Goal: Task Accomplishment & Management: Manage account settings

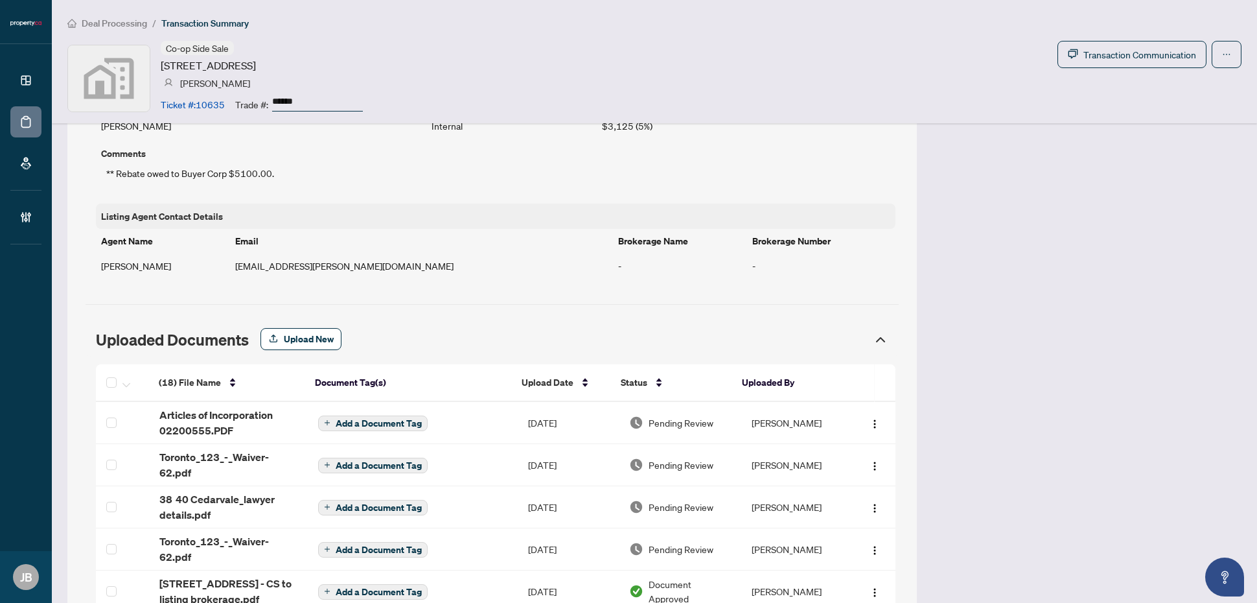
scroll to position [1110, 0]
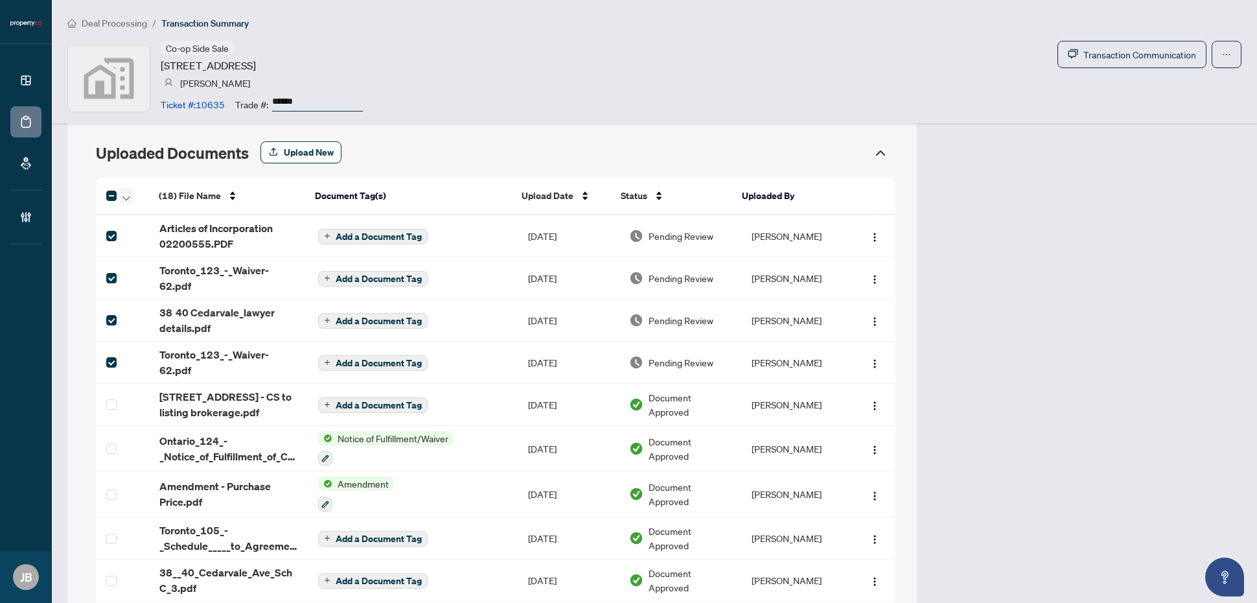
click at [128, 194] on span "button" at bounding box center [126, 196] width 8 height 14
click at [167, 215] on span "Open Selected in New Tab(s)" at bounding box center [187, 220] width 115 height 14
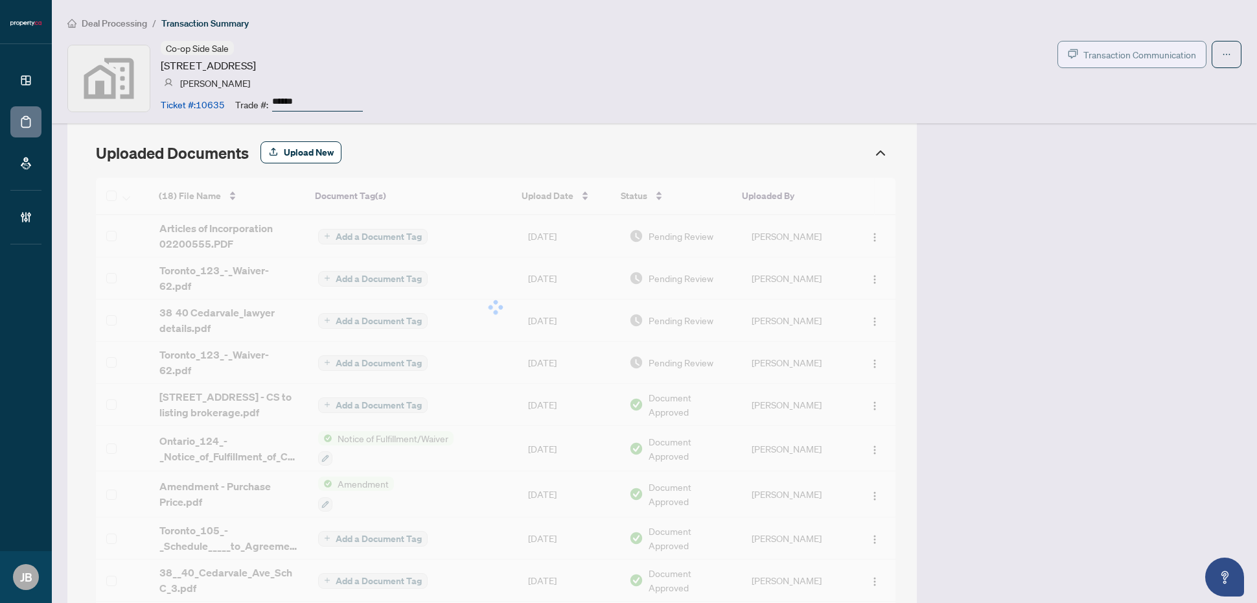
click at [1178, 41] on button "Transaction Communication" at bounding box center [1131, 54] width 149 height 27
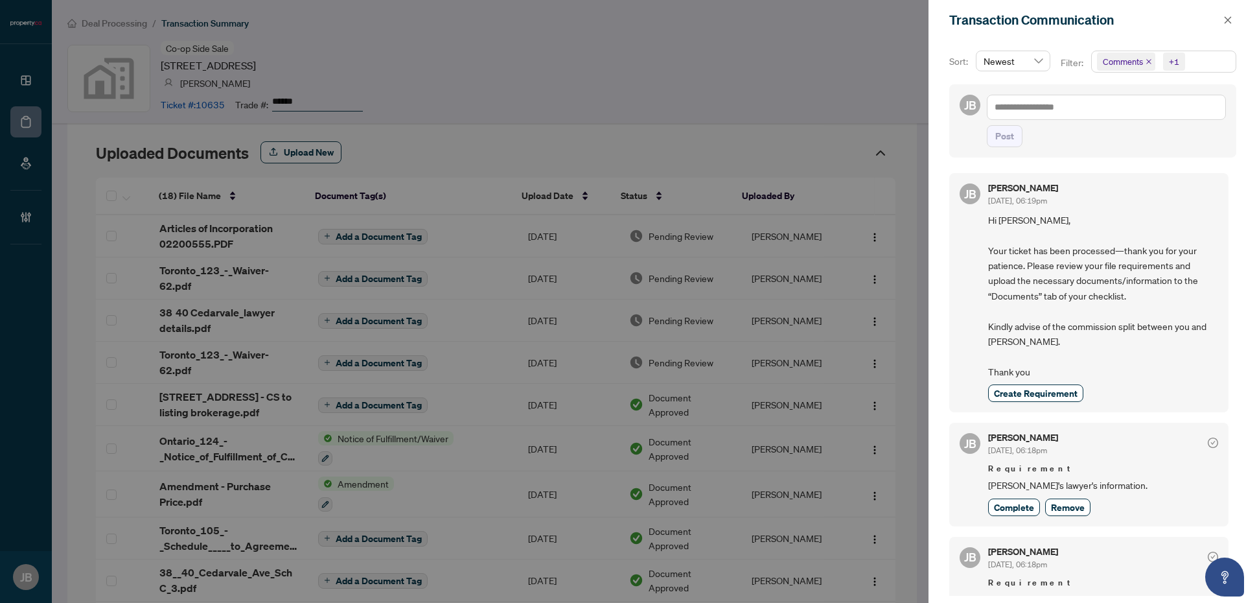
click at [1223, 59] on span "Comments +1" at bounding box center [1164, 61] width 144 height 21
click at [1103, 113] on span "Select Comments" at bounding box center [1104, 116] width 10 height 10
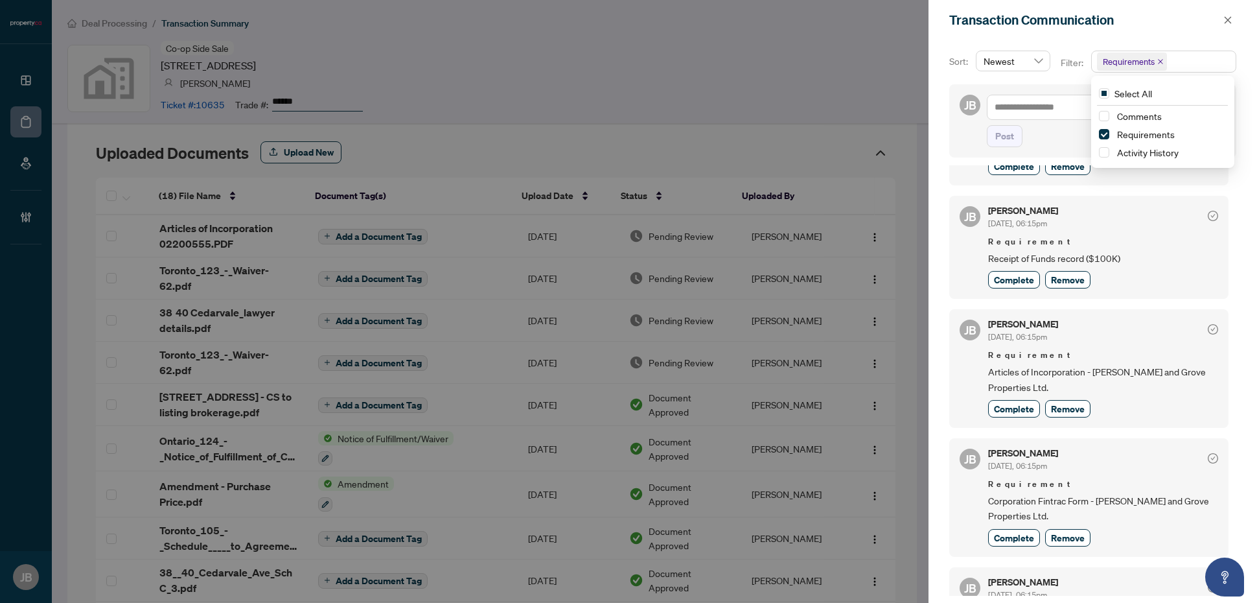
scroll to position [243, 0]
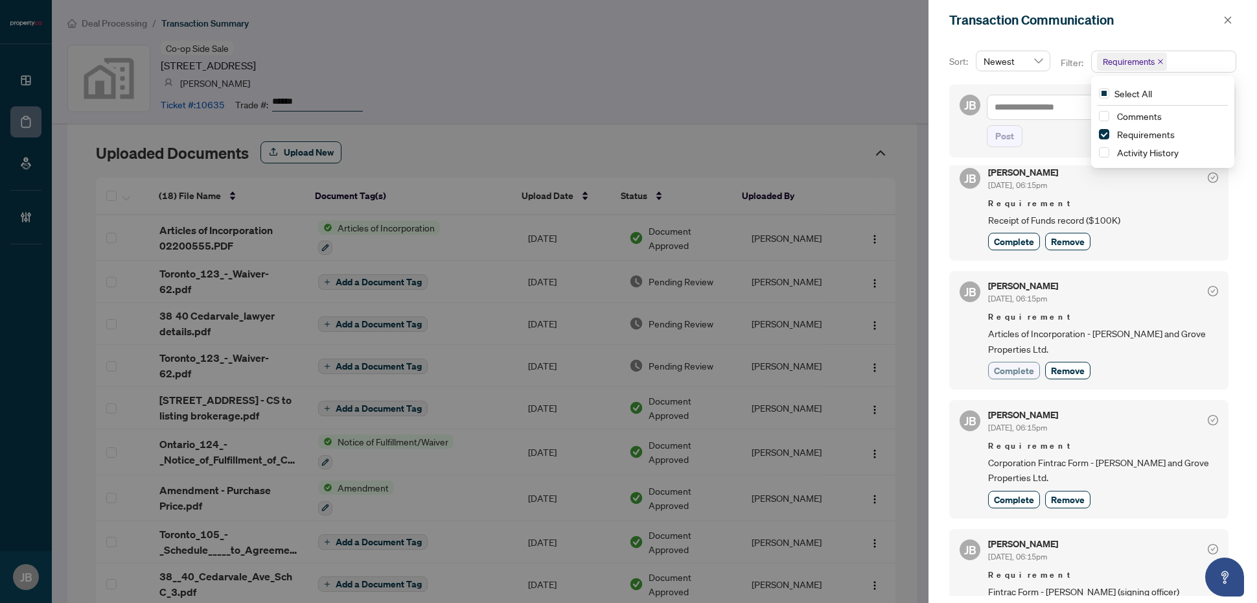
click at [1016, 373] on span "Complete" at bounding box center [1014, 370] width 40 height 14
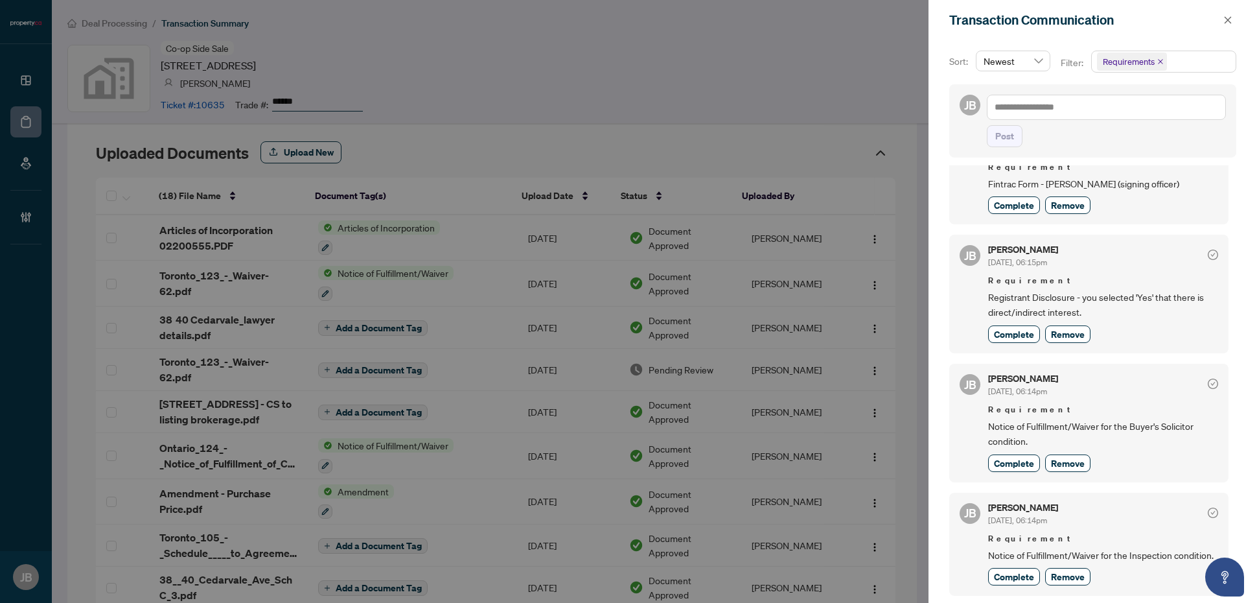
scroll to position [704, 0]
click at [1011, 456] on span "Complete" at bounding box center [1014, 463] width 40 height 14
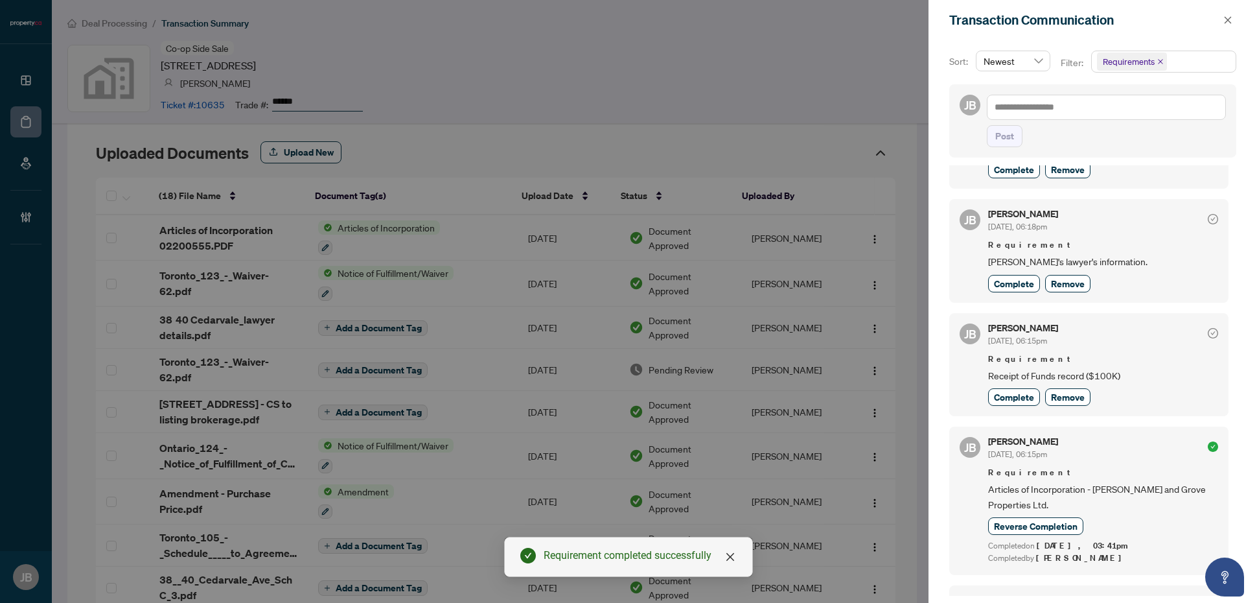
scroll to position [6, 0]
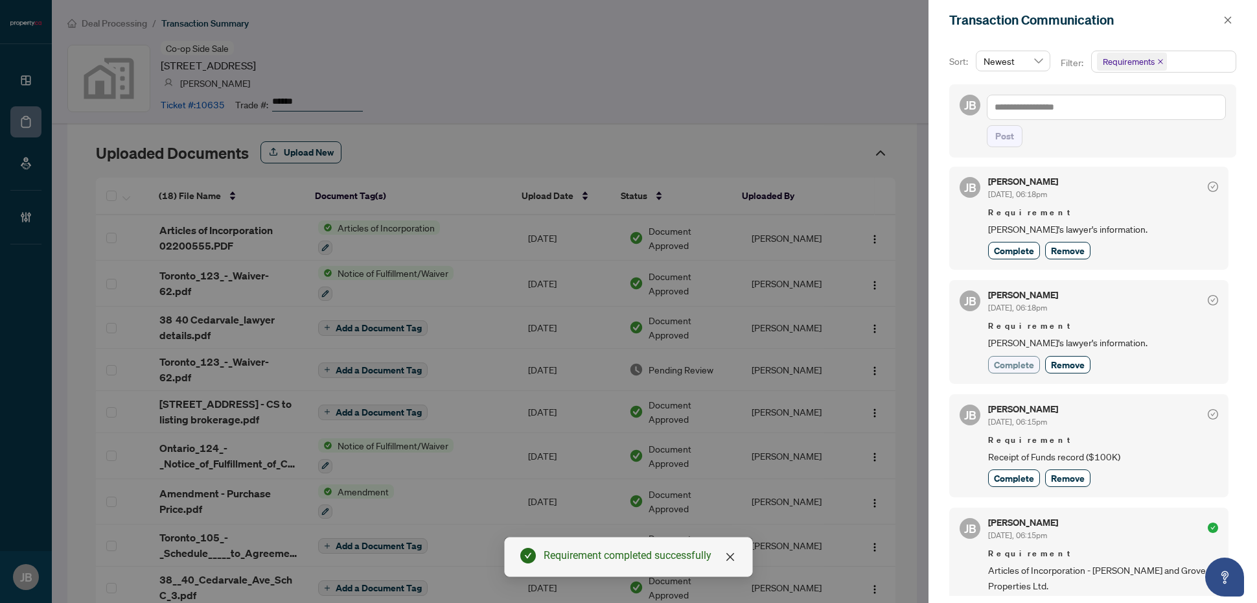
drag, startPoint x: 1018, startPoint y: 365, endPoint x: 1004, endPoint y: 375, distance: 16.7
click at [1018, 365] on span "Complete" at bounding box center [1014, 365] width 40 height 14
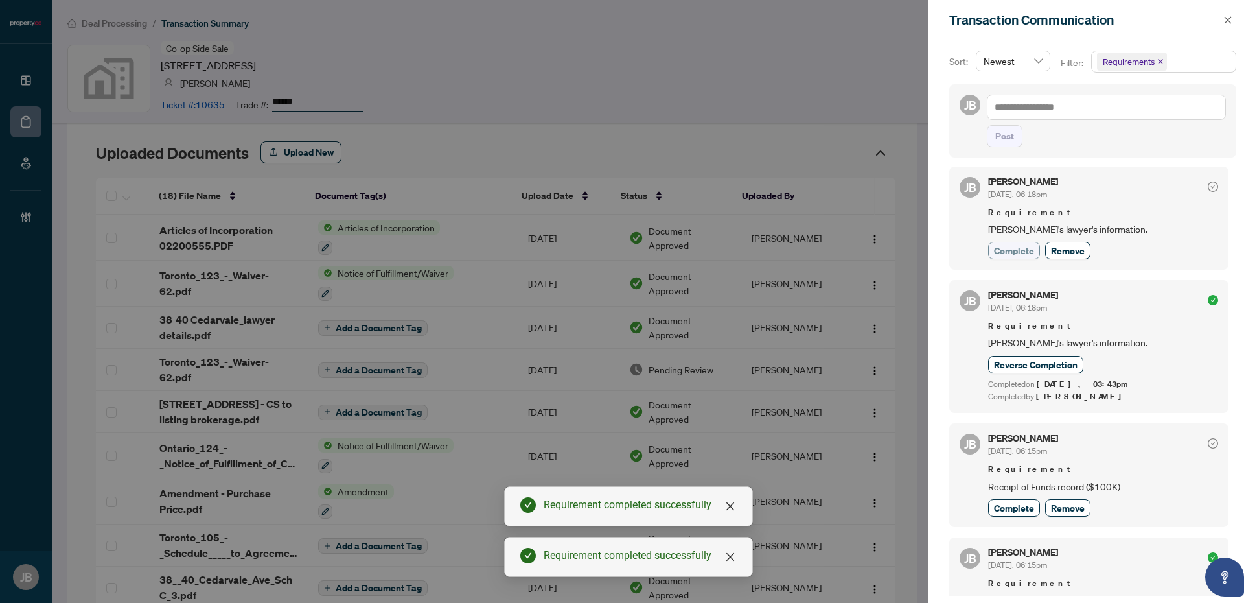
click at [1024, 251] on span "Complete" at bounding box center [1014, 251] width 40 height 14
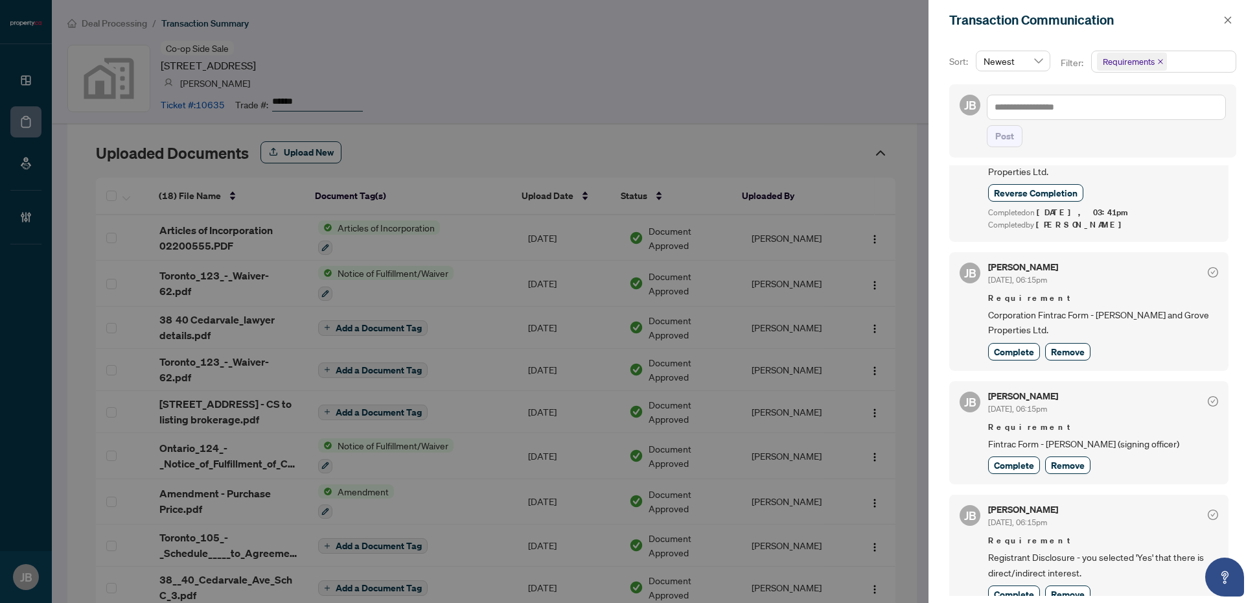
scroll to position [486, 0]
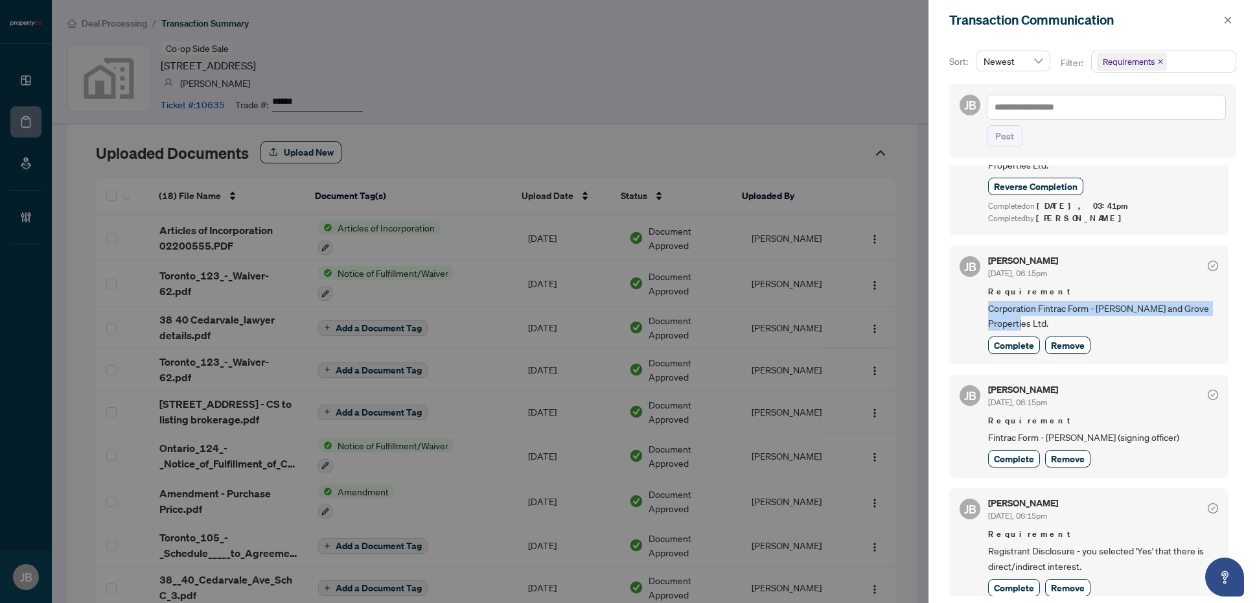
drag, startPoint x: 1059, startPoint y: 329, endPoint x: 989, endPoint y: 322, distance: 70.9
click at [989, 322] on span "Corporation Fintrac Form - Hudson and Grove Properties Ltd." at bounding box center [1103, 316] width 230 height 30
copy span "Corporation Fintrac Form - Hudson and Grove Properties Ltd."
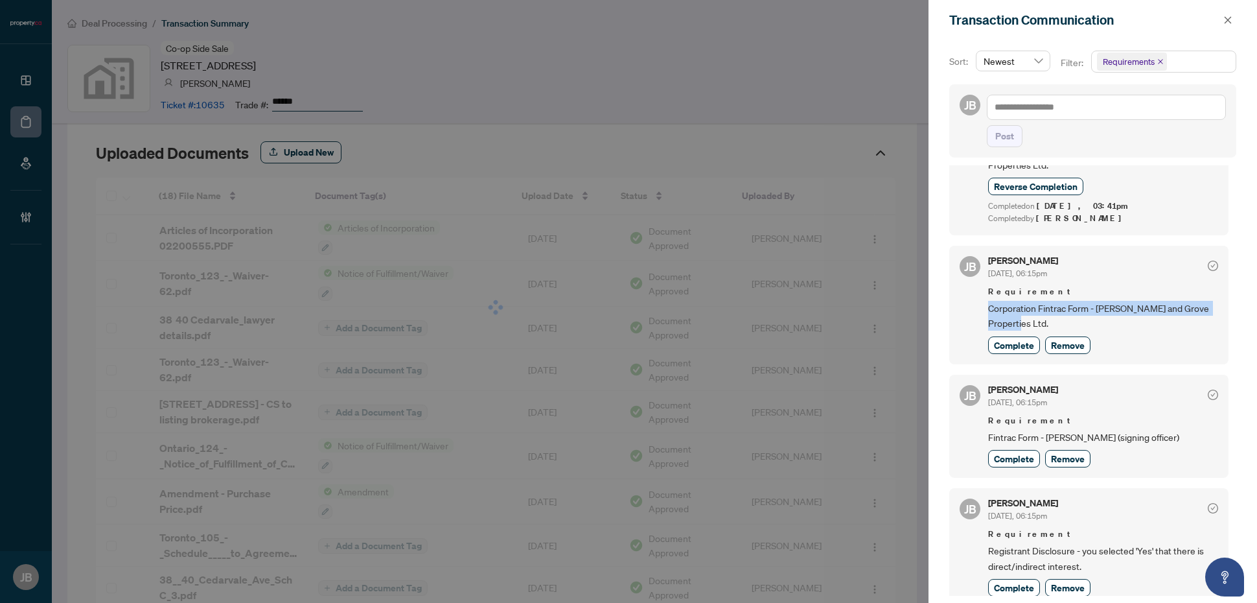
scroll to position [648, 0]
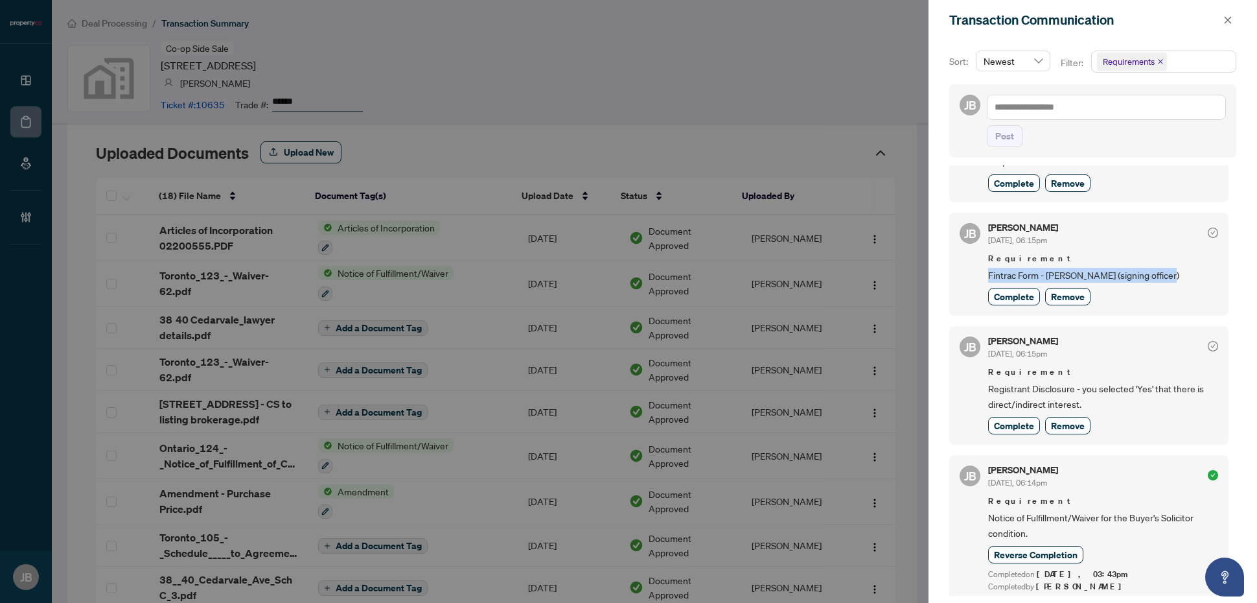
drag, startPoint x: 1173, startPoint y: 284, endPoint x: 986, endPoint y: 287, distance: 187.3
click at [986, 287] on div "JB Jean Belarde Sep/26/2025, 06:15pm Requirement Fintrac Form - Duncan Smith (s…" at bounding box center [1088, 264] width 279 height 103
copy span "Fintrac Form - Duncan Smith (signing officer)"
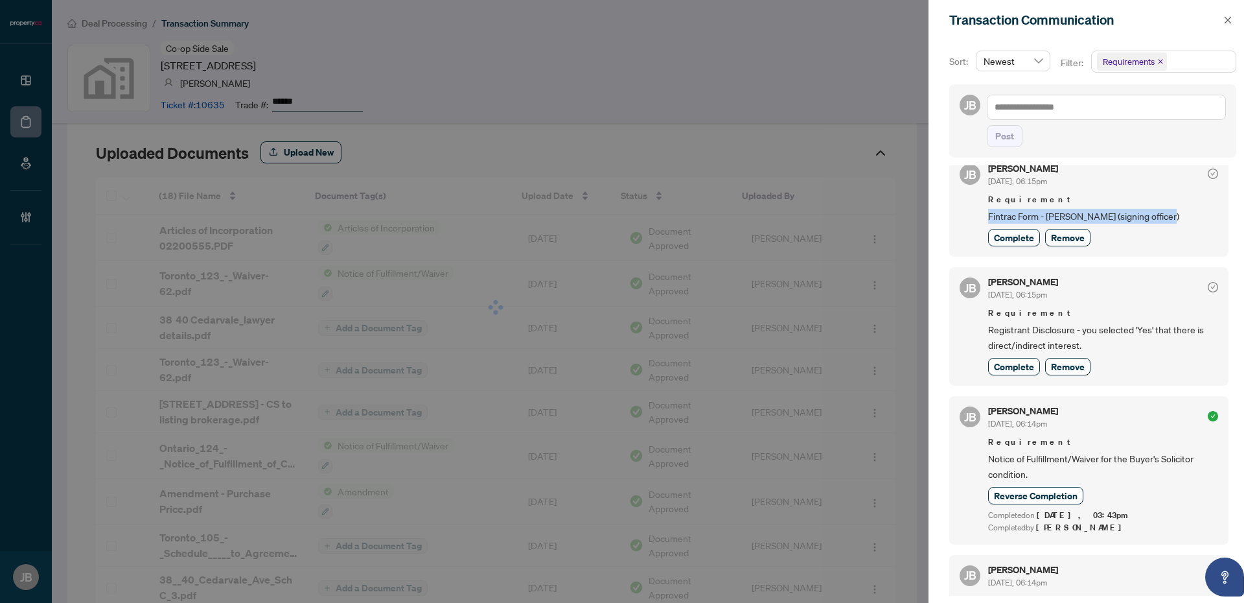
scroll to position [798, 0]
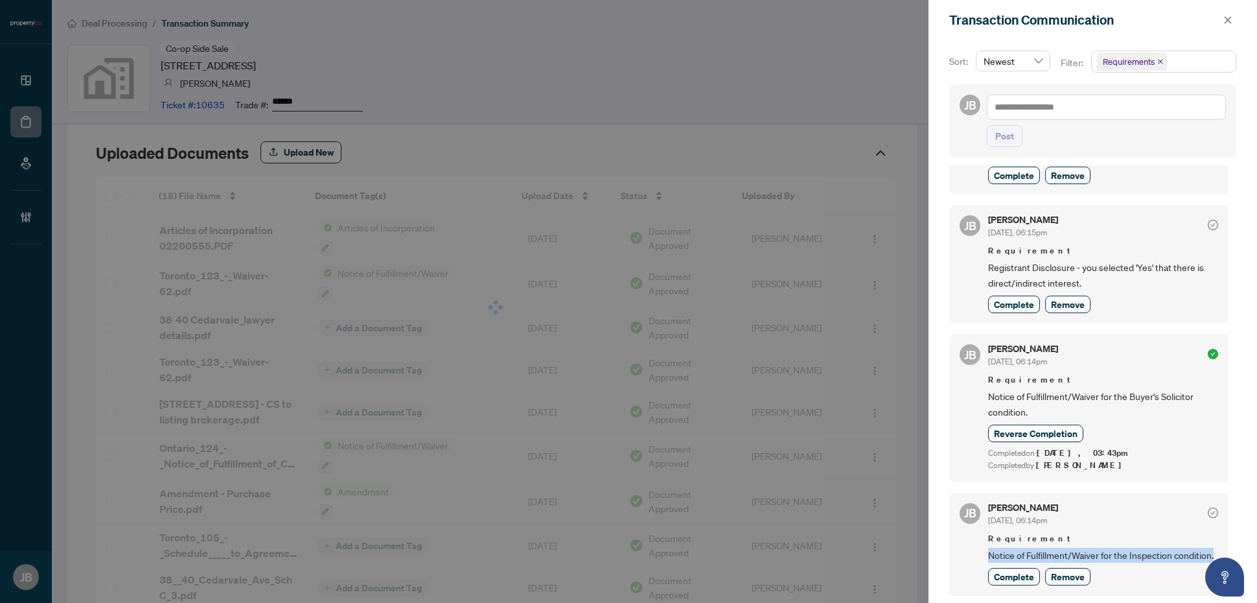
drag, startPoint x: 1037, startPoint y: 552, endPoint x: 983, endPoint y: 542, distance: 55.3
click at [983, 542] on div "JB Jean Belarde Sep/26/2025, 06:14pm Requirement Notice of Fulfillment/Waiver f…" at bounding box center [1088, 543] width 279 height 103
copy span "Notice of Fulfillment/Waiver for the Inspection condition."
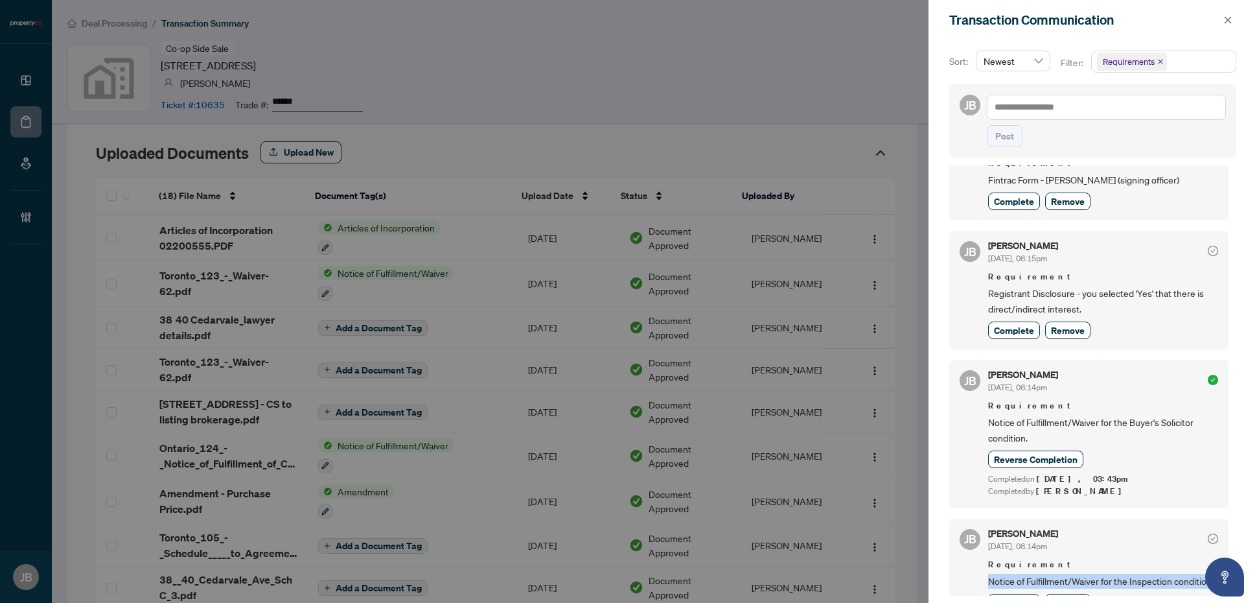
scroll to position [717, 0]
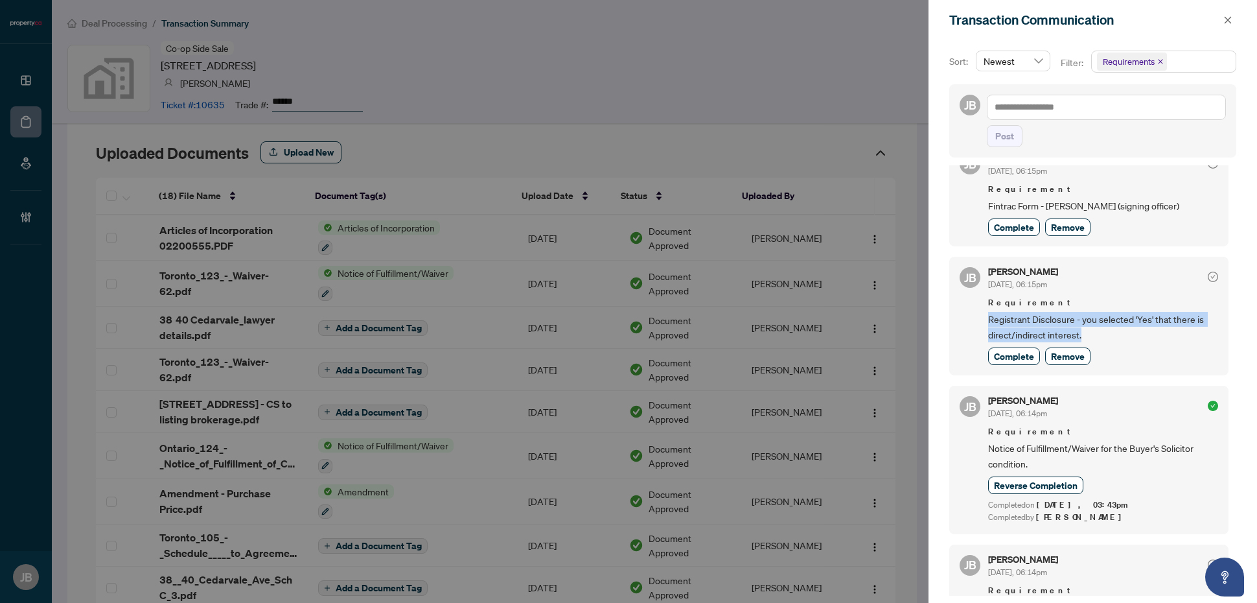
drag, startPoint x: 1095, startPoint y: 344, endPoint x: 978, endPoint y: 330, distance: 117.4
click at [978, 330] on div "JB Jean Belarde Sep/26/2025, 06:15pm Requirement Registrant Disclosure - you se…" at bounding box center [1088, 316] width 279 height 119
copy span "Registrant Disclosure - you selected 'Yes' that there is direct/indirect intere…"
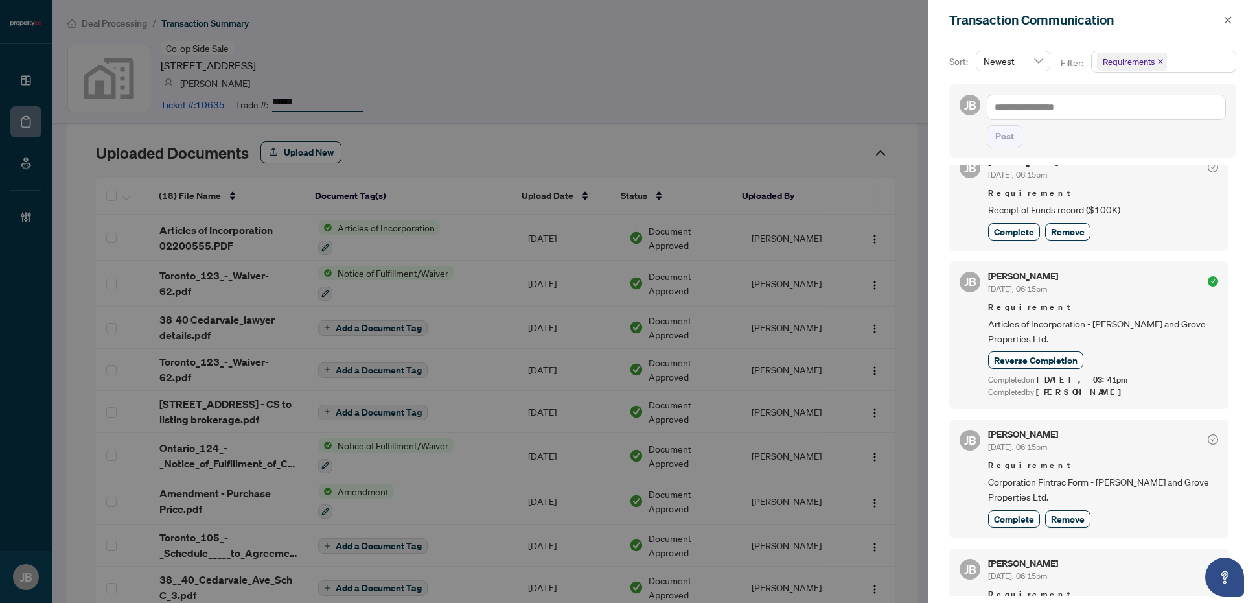
scroll to position [69, 0]
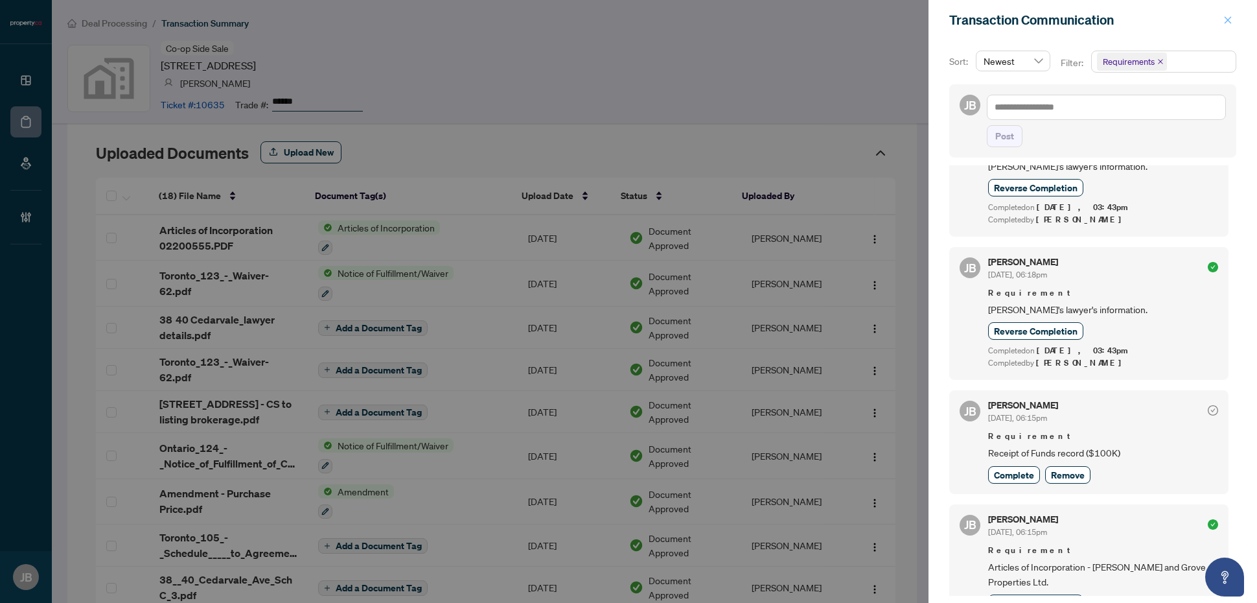
click at [1227, 19] on icon "close" at bounding box center [1228, 19] width 7 height 7
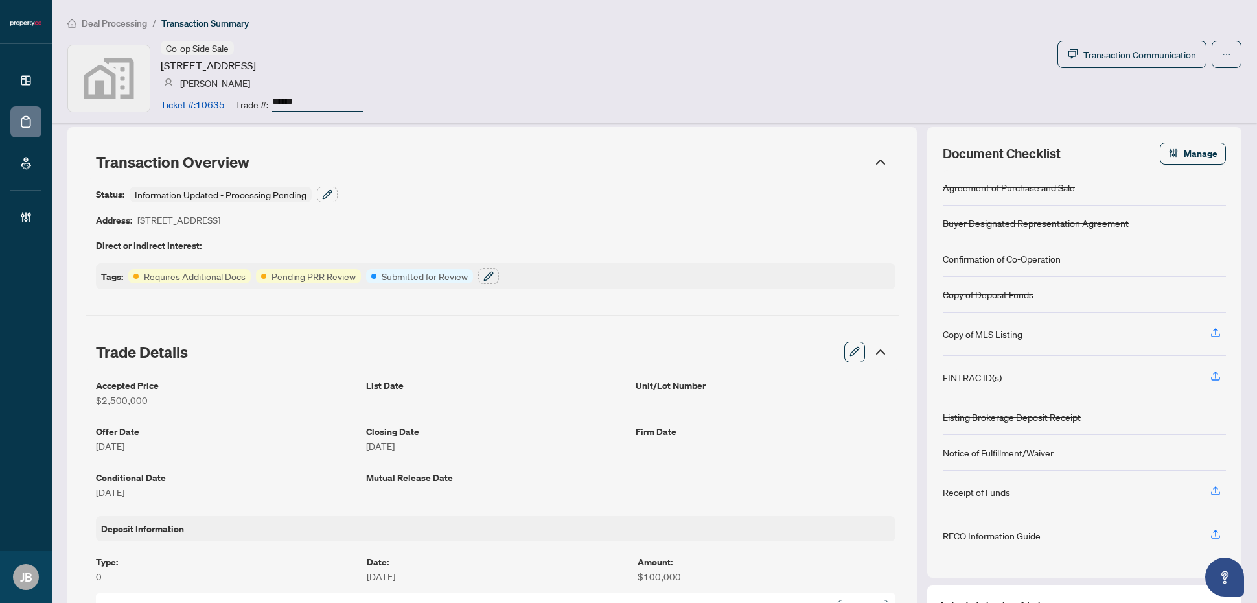
scroll to position [0, 0]
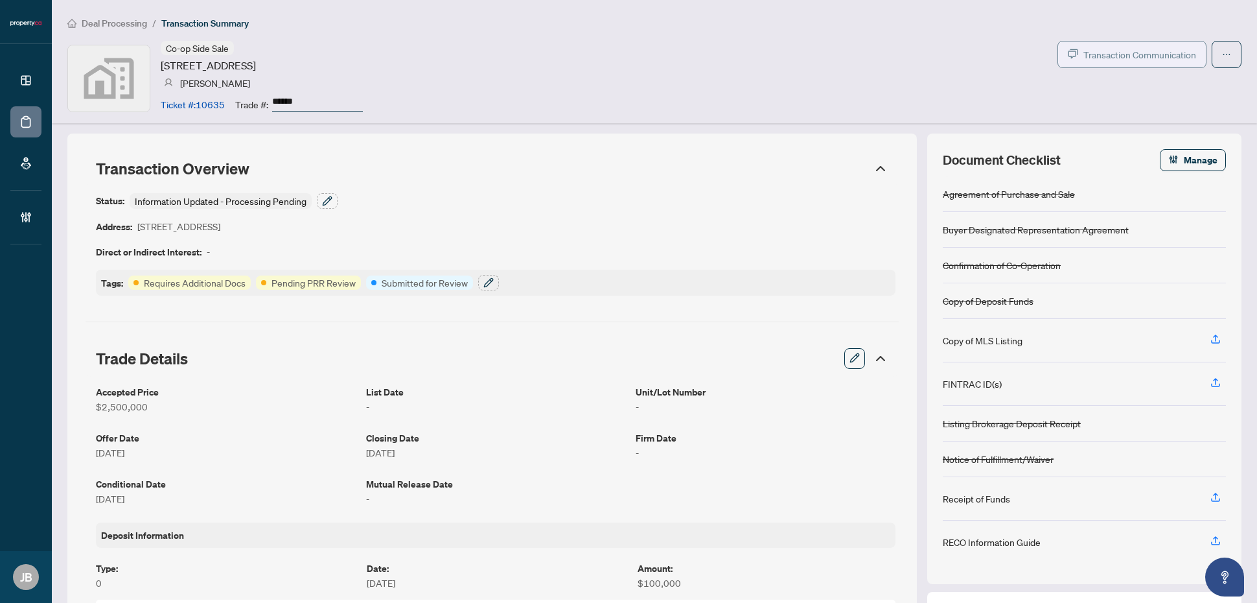
click at [1181, 56] on span "Transaction Communication" at bounding box center [1139, 54] width 113 height 15
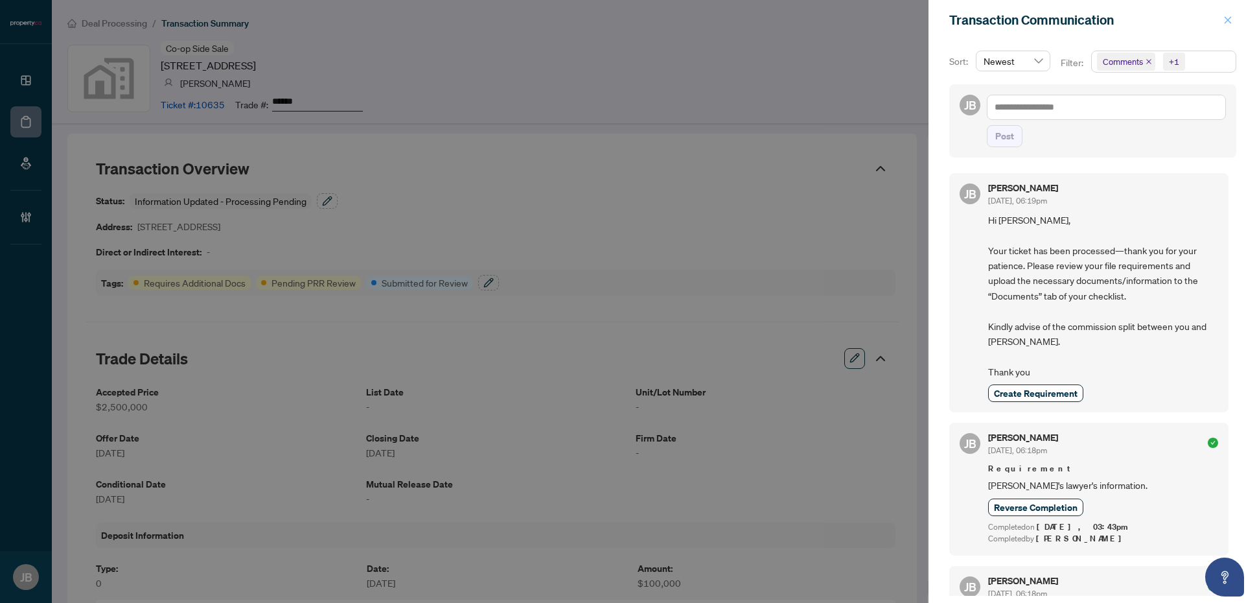
click at [1228, 21] on icon "close" at bounding box center [1227, 20] width 9 height 9
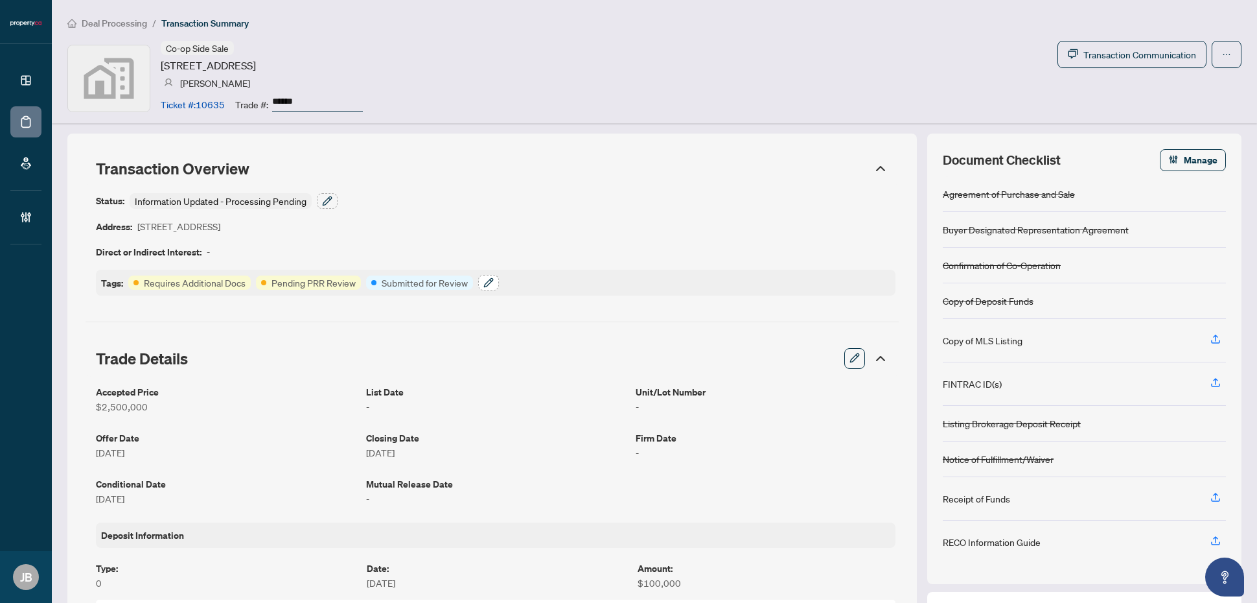
click at [487, 285] on icon "button" at bounding box center [488, 282] width 8 height 8
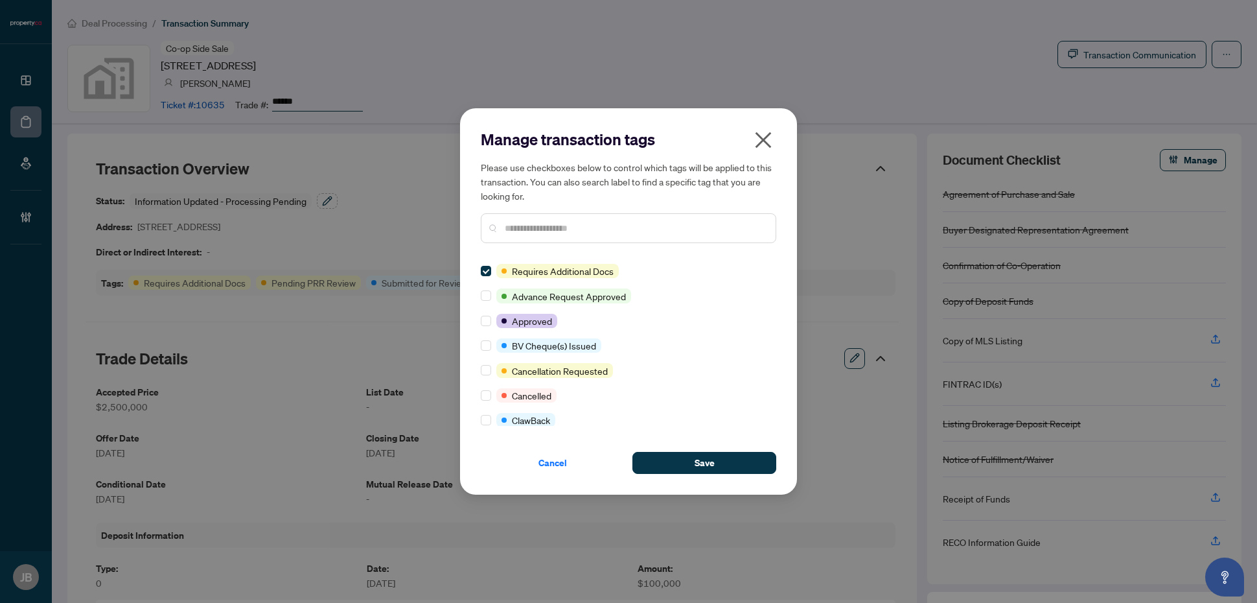
drag, startPoint x: 698, startPoint y: 465, endPoint x: 608, endPoint y: 301, distance: 187.4
click at [700, 465] on span "Save" at bounding box center [705, 462] width 20 height 21
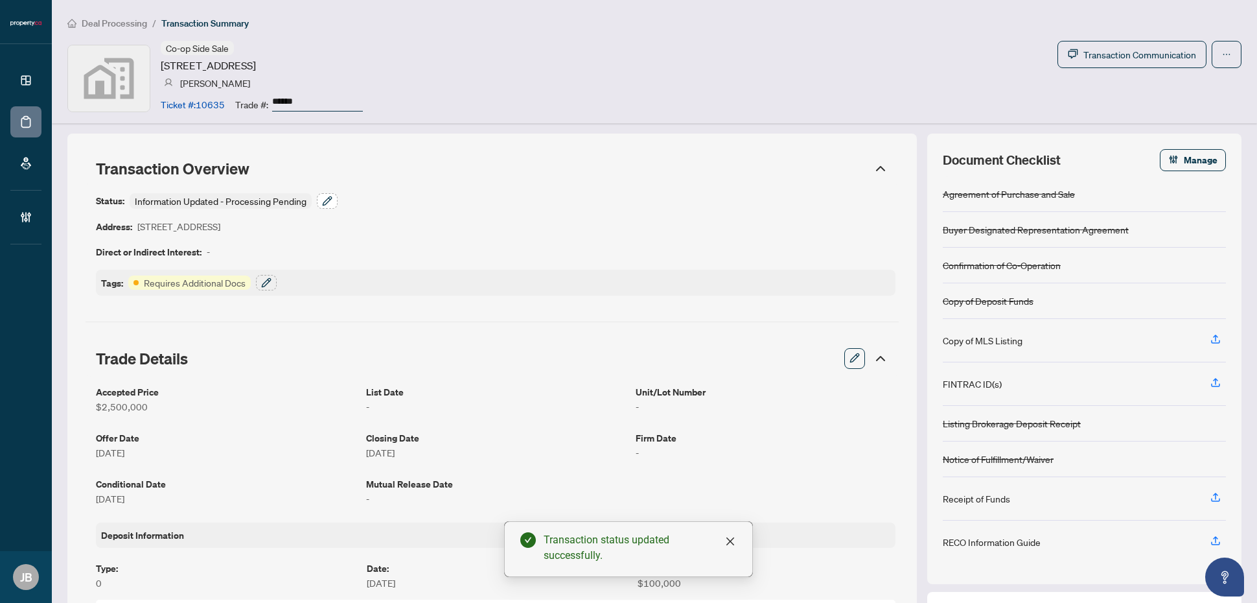
click at [332, 203] on button "button" at bounding box center [327, 201] width 21 height 16
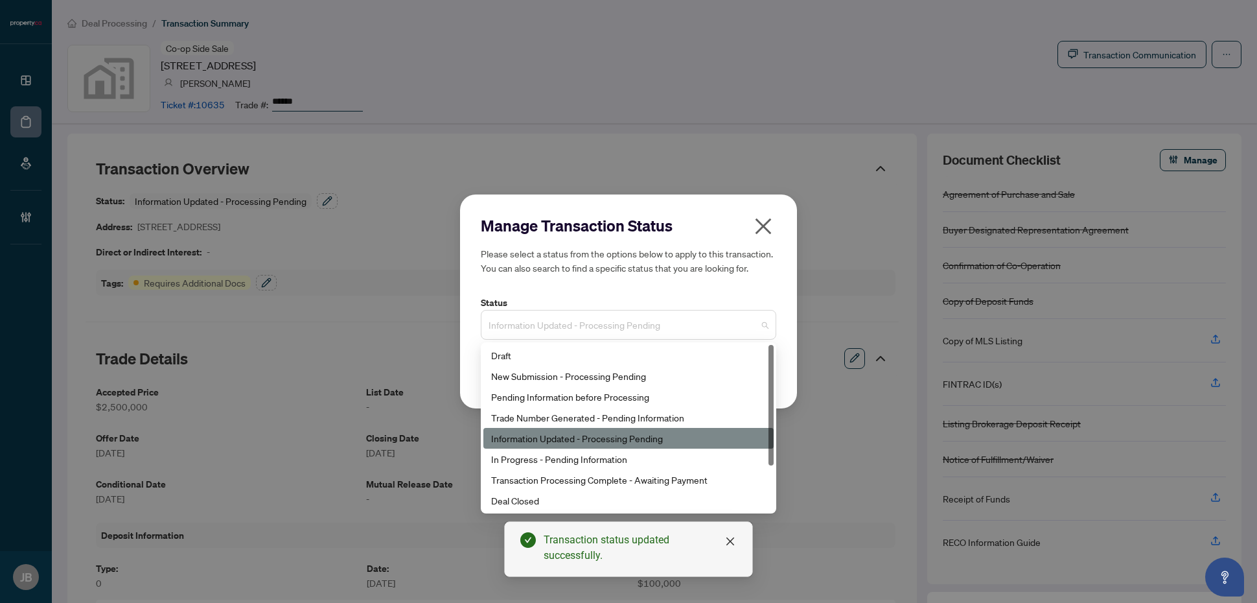
click at [658, 323] on span "Information Updated - Processing Pending" at bounding box center [629, 324] width 280 height 25
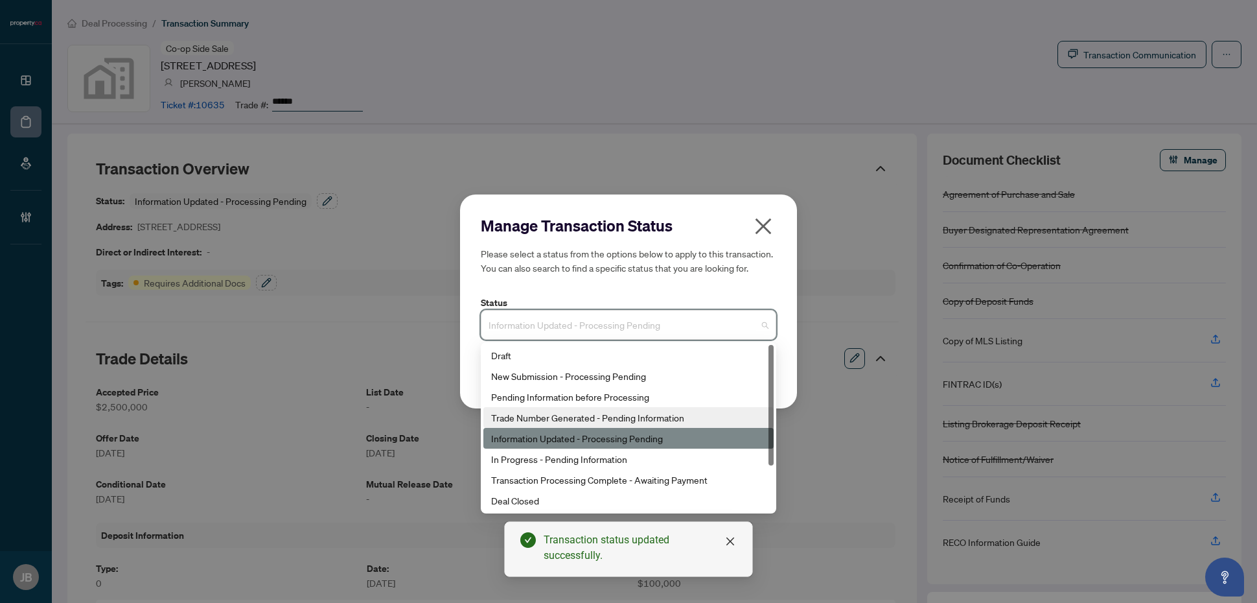
click at [648, 420] on div "Trade Number Generated - Pending Information" at bounding box center [628, 417] width 275 height 14
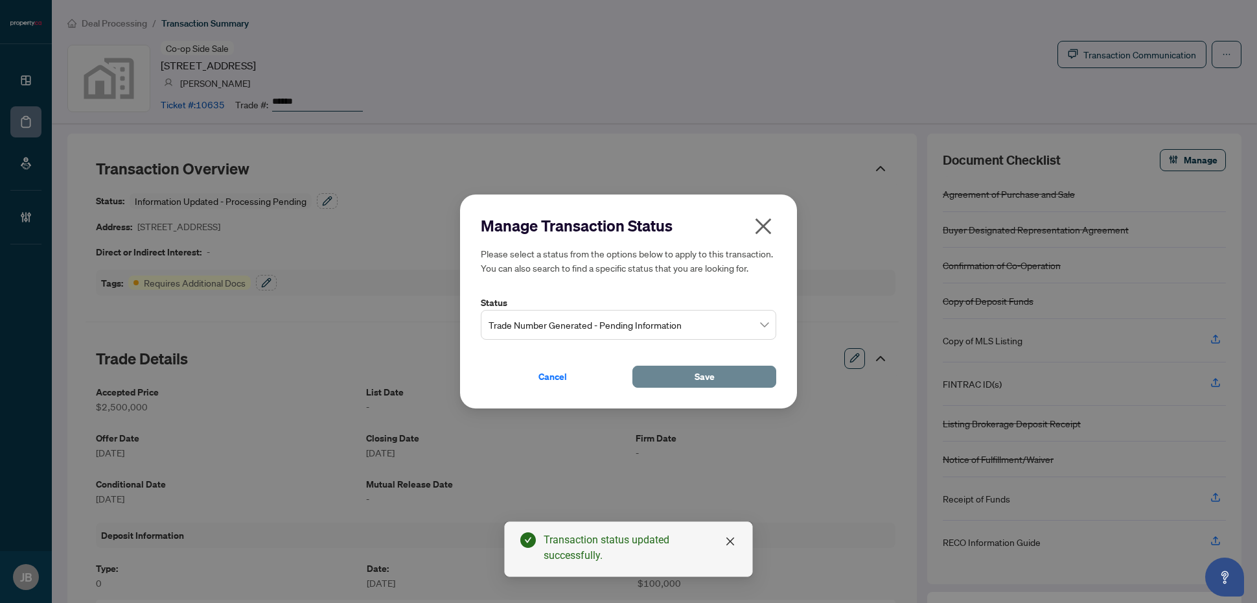
click at [668, 379] on button "Save" at bounding box center [704, 376] width 144 height 22
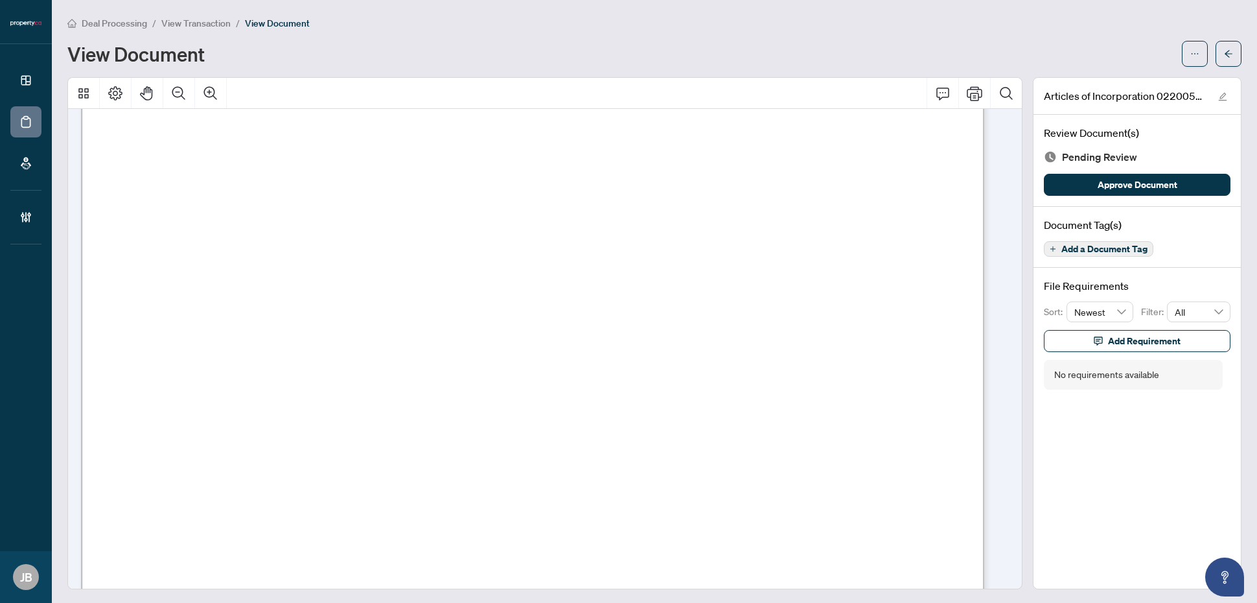
scroll to position [2592, 0]
click at [1132, 248] on span "Add a Document Tag" at bounding box center [1104, 248] width 86 height 9
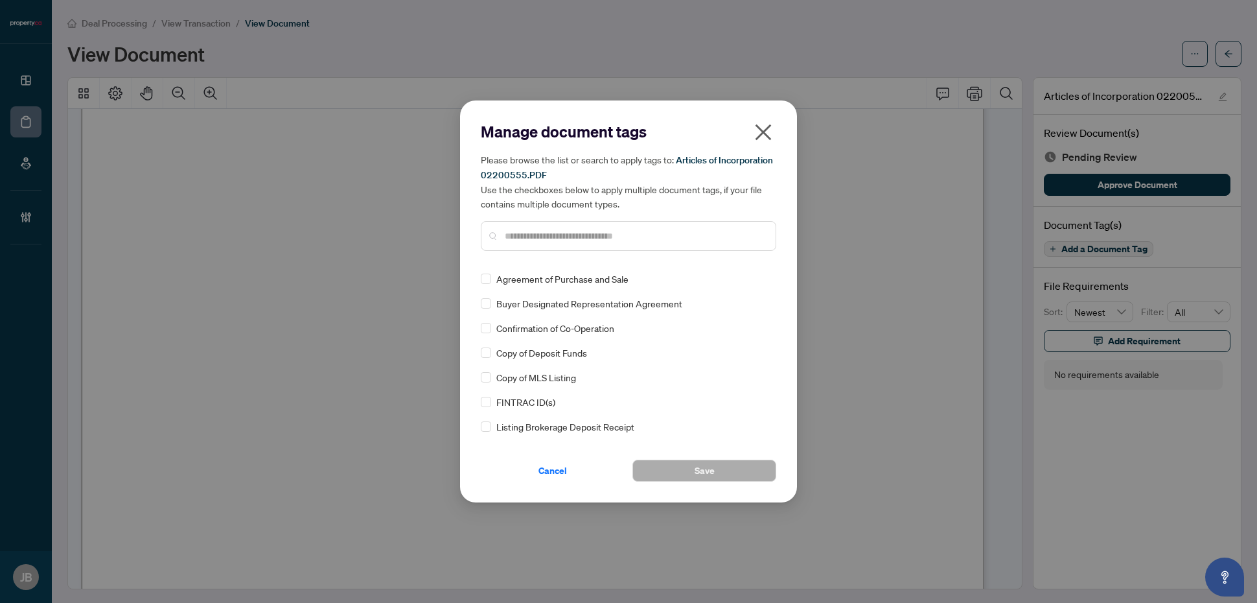
click at [551, 235] on input "text" at bounding box center [635, 236] width 260 height 14
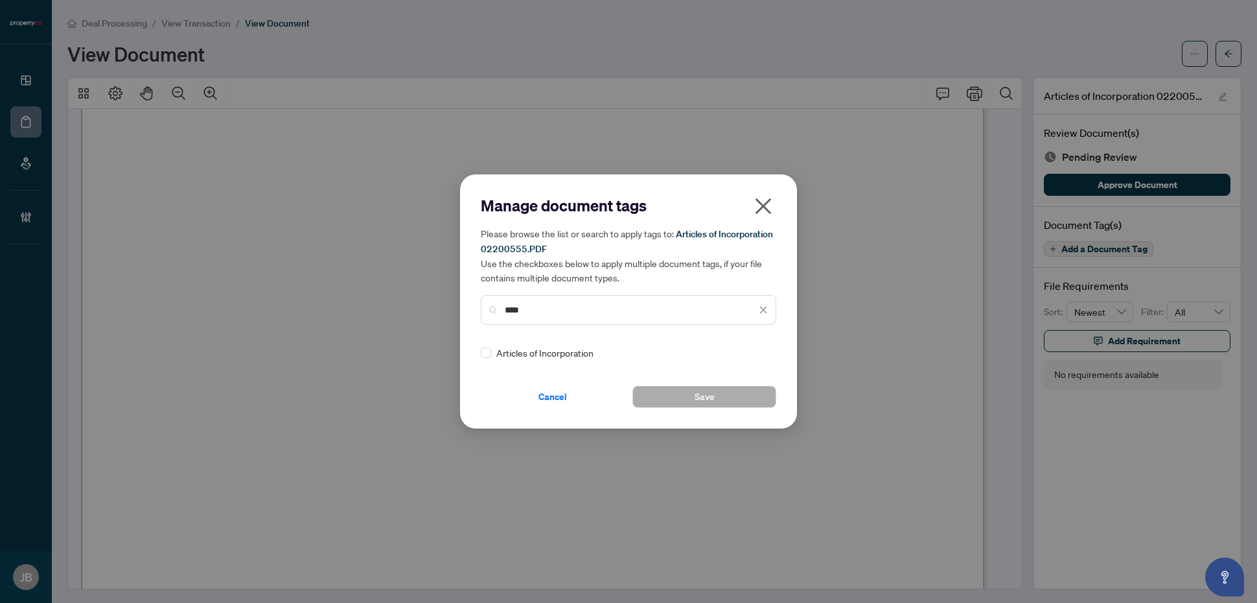
type input "****"
click at [760, 351] on icon at bounding box center [764, 352] width 8 height 5
click at [713, 416] on div "Approved" at bounding box center [713, 415] width 83 height 14
click at [705, 397] on span "Save" at bounding box center [705, 396] width 20 height 21
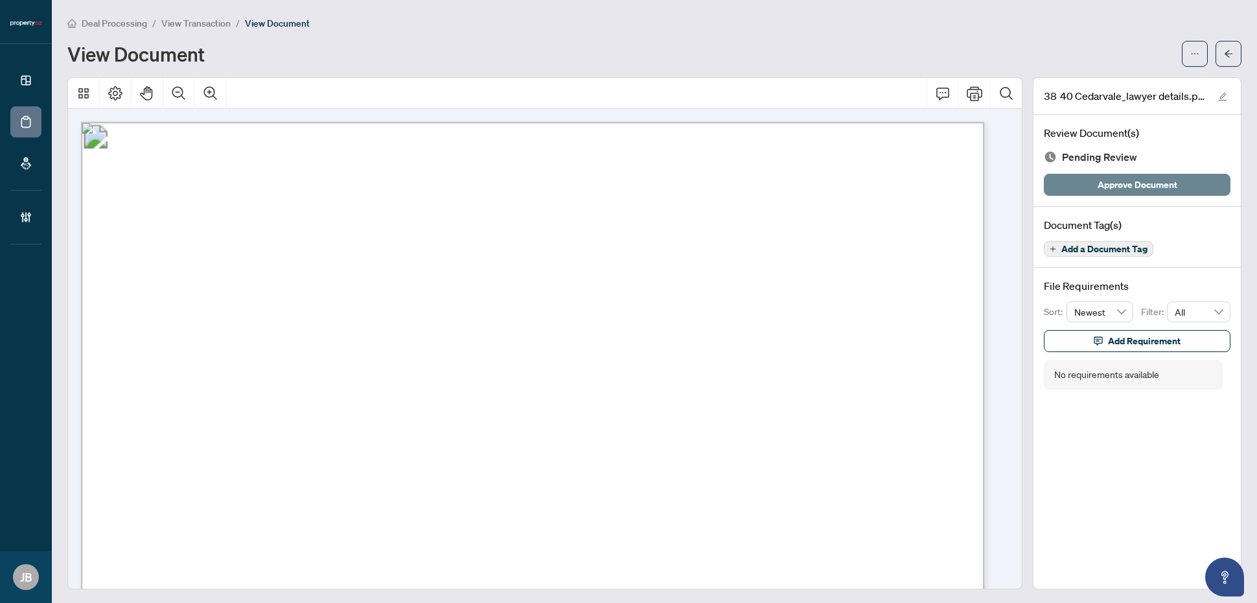
click at [1005, 180] on span "Approve Document" at bounding box center [1138, 184] width 80 height 21
click at [1005, 250] on span "Add a Document Tag" at bounding box center [1104, 248] width 86 height 9
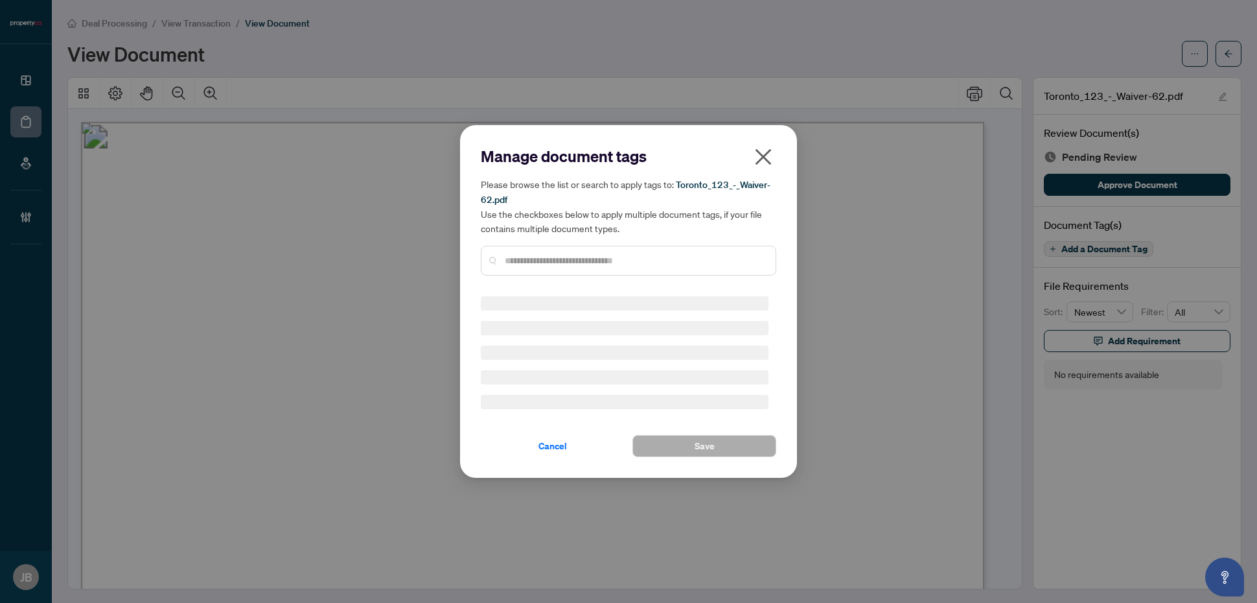
click at [595, 253] on input "text" at bounding box center [635, 260] width 260 height 14
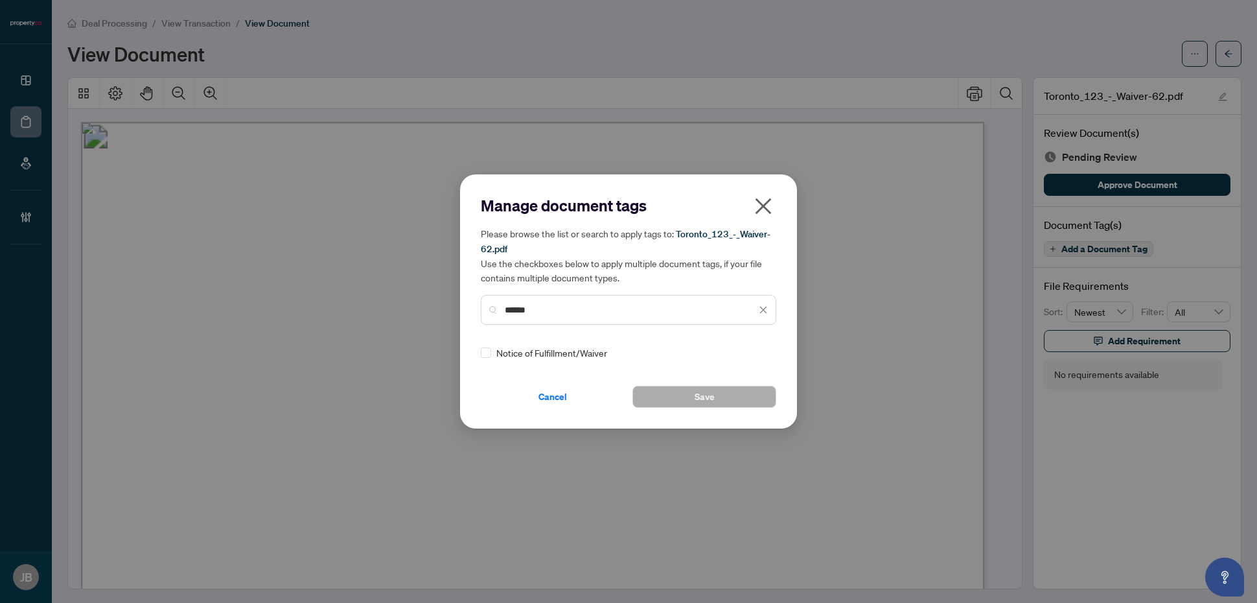
type input "******"
click at [762, 352] on icon at bounding box center [764, 353] width 8 height 5
click at [724, 415] on div "Approved" at bounding box center [713, 415] width 83 height 14
click at [687, 396] on button "Save" at bounding box center [704, 397] width 144 height 22
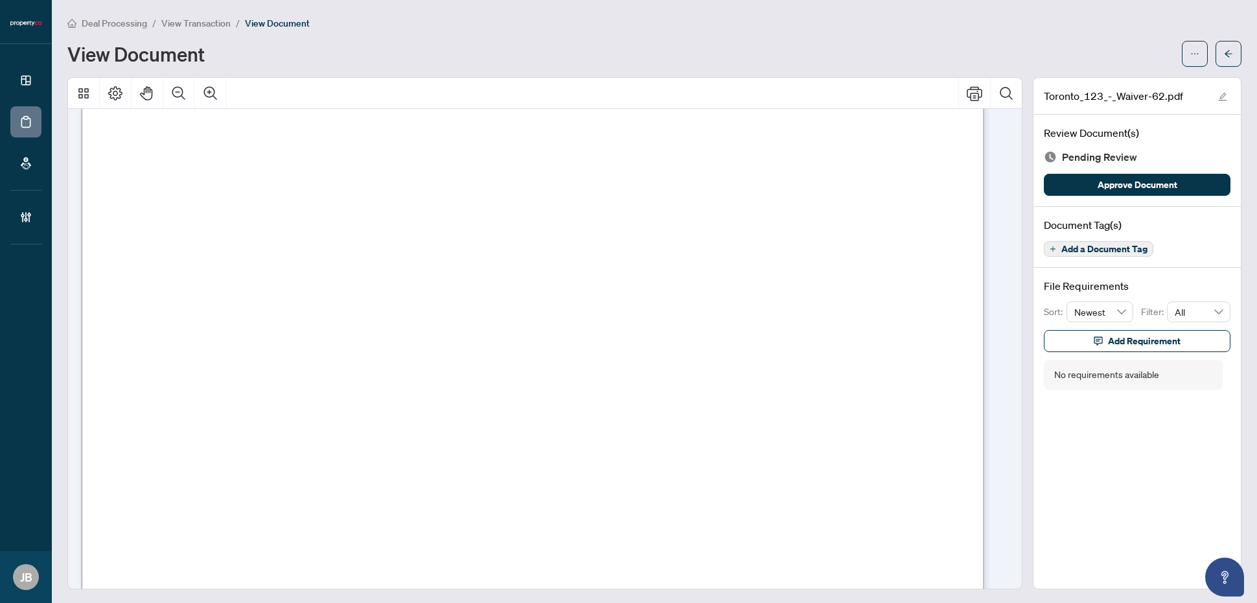
scroll to position [230, 0]
click at [1005, 179] on span "Approve Document" at bounding box center [1138, 184] width 80 height 21
